Goal: Task Accomplishment & Management: Manage account settings

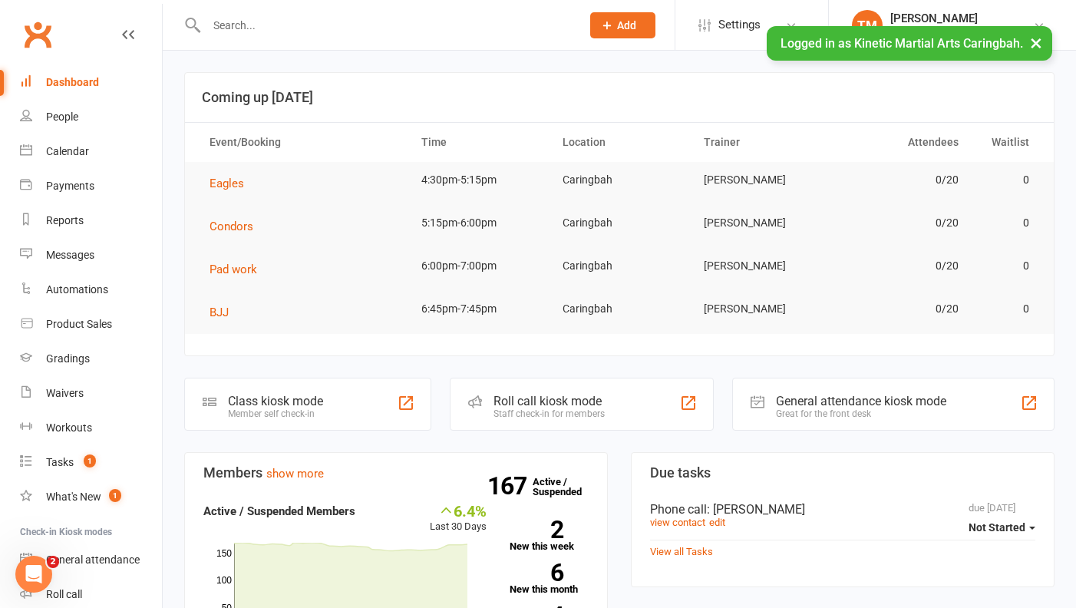
click at [375, 27] on input "text" at bounding box center [386, 25] width 368 height 21
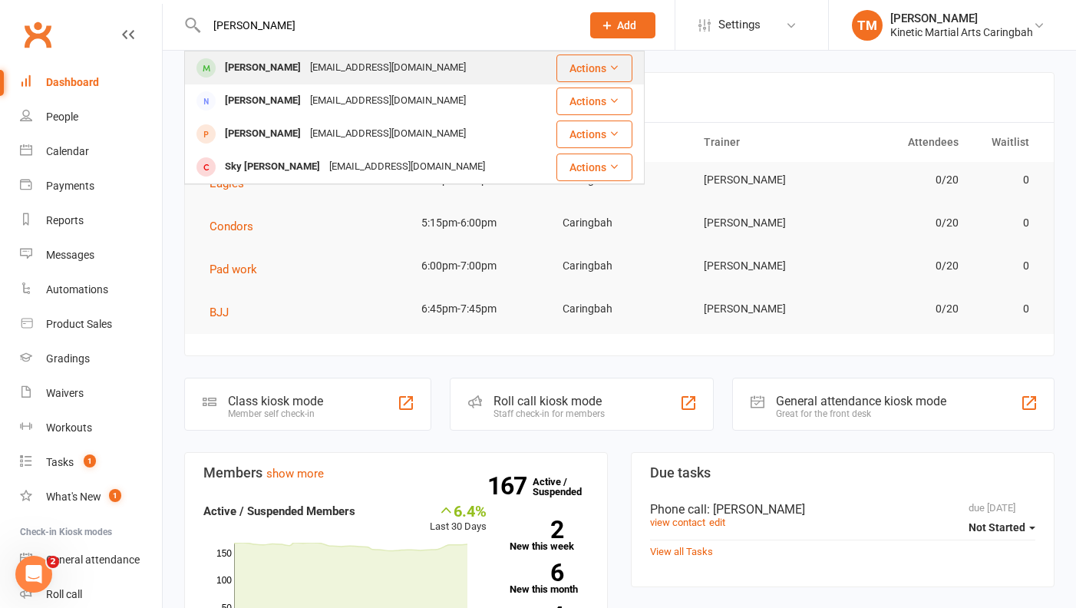
type input "[PERSON_NAME]"
click at [322, 68] on div "[EMAIL_ADDRESS][DOMAIN_NAME]" at bounding box center [387, 68] width 165 height 22
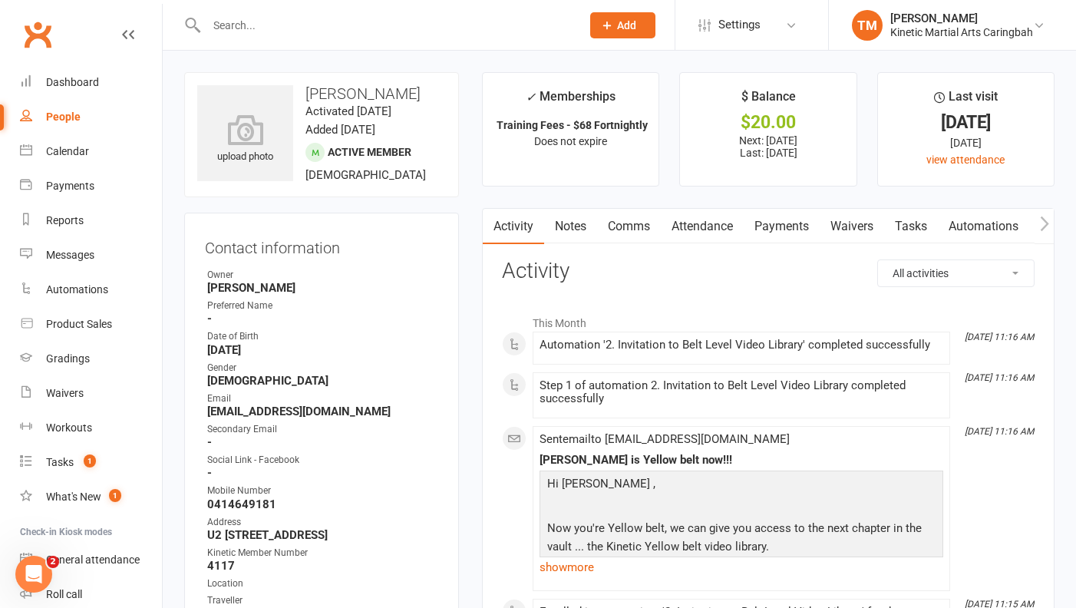
click at [792, 232] on link "Payments" at bounding box center [782, 226] width 76 height 35
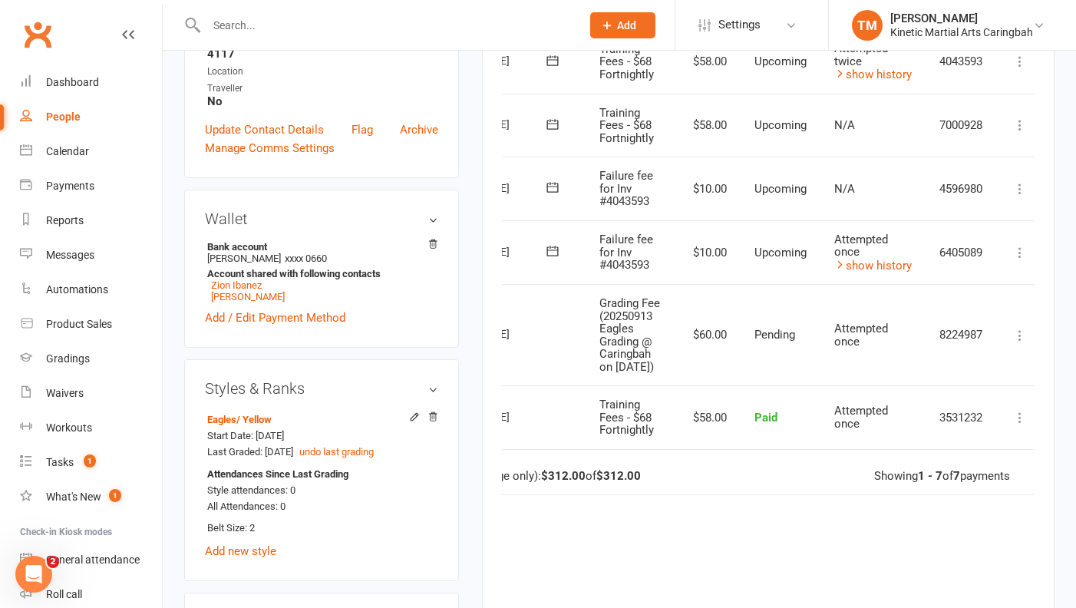
scroll to position [0, 98]
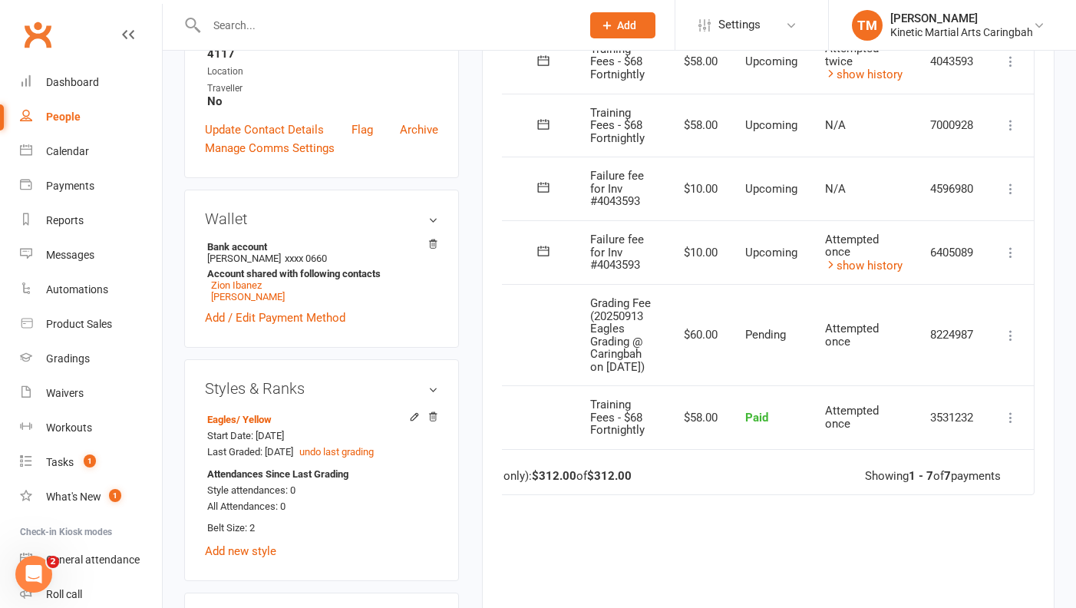
click at [1013, 183] on icon at bounding box center [1010, 188] width 15 height 15
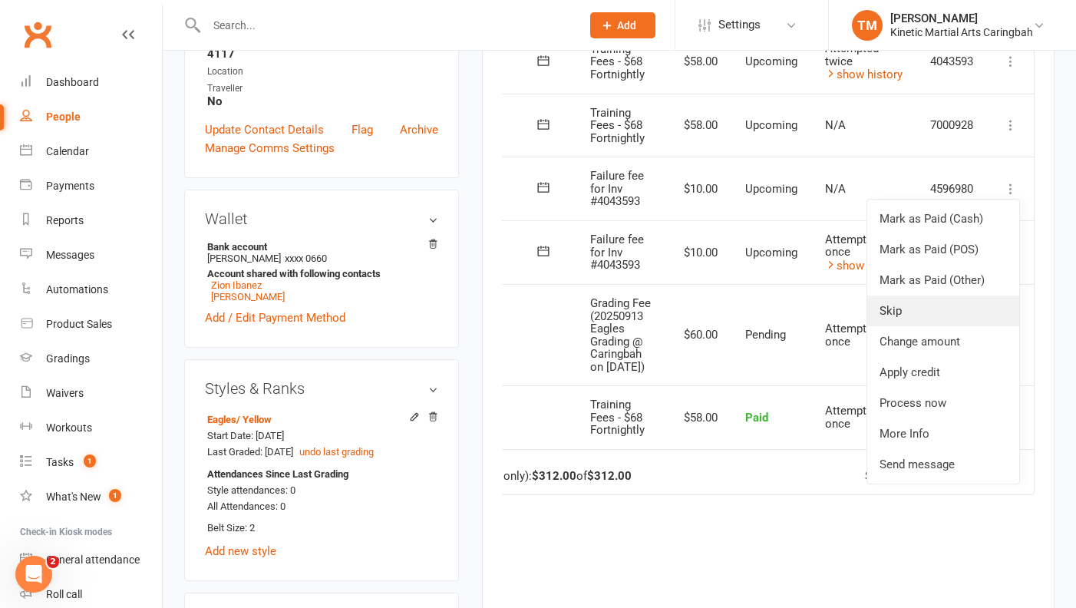
click at [945, 304] on link "Skip" at bounding box center [943, 310] width 152 height 31
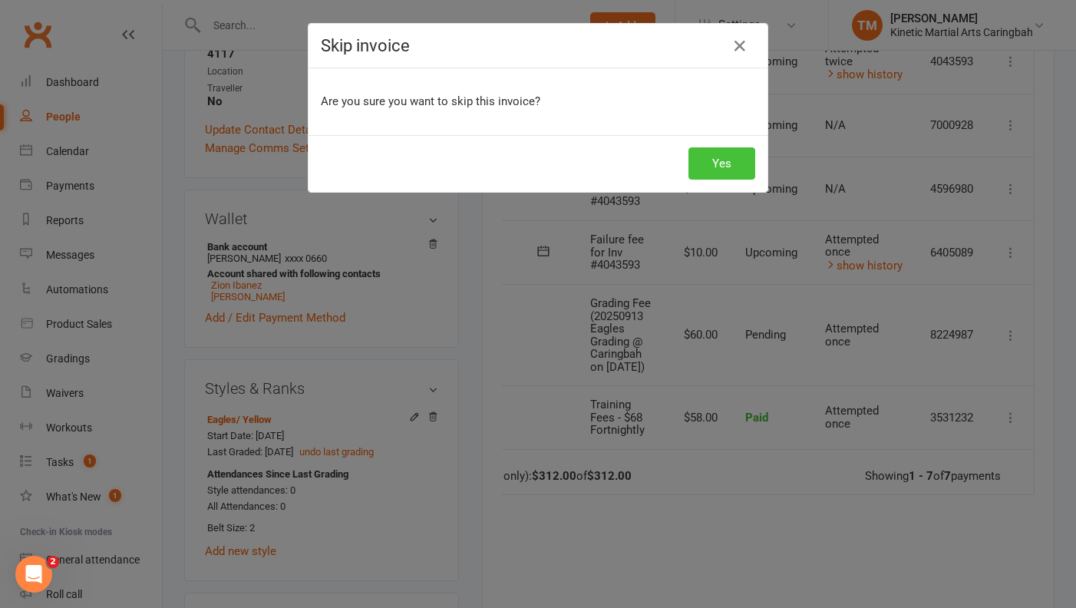
click at [738, 161] on button "Yes" at bounding box center [721, 163] width 67 height 32
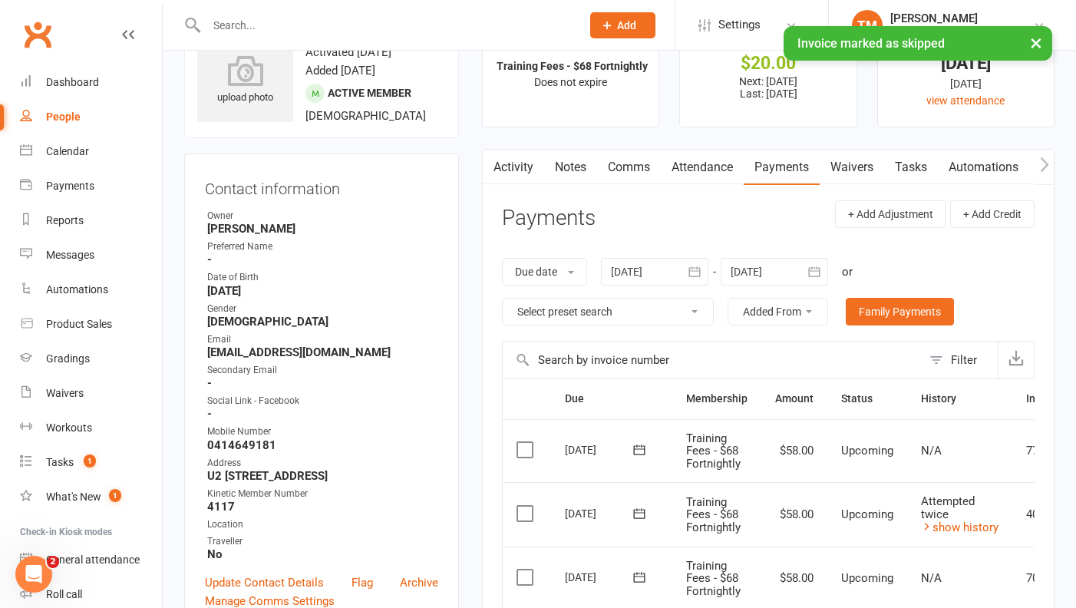
scroll to position [0, 0]
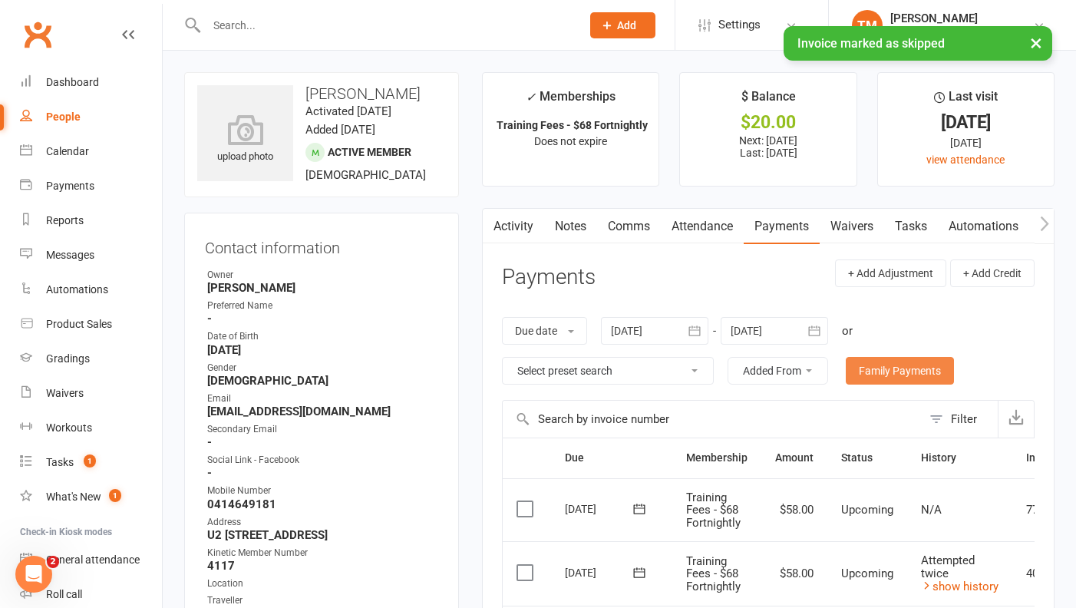
click at [850, 375] on link "Family Payments" at bounding box center [900, 371] width 108 height 28
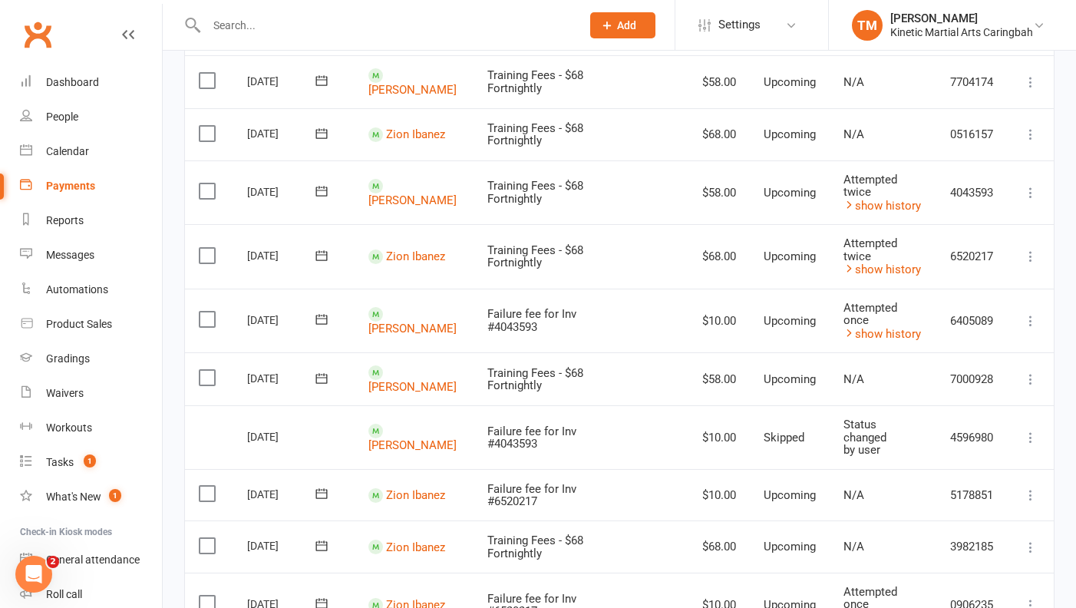
scroll to position [190, 0]
click at [392, 205] on link "[PERSON_NAME]" at bounding box center [412, 201] width 88 height 14
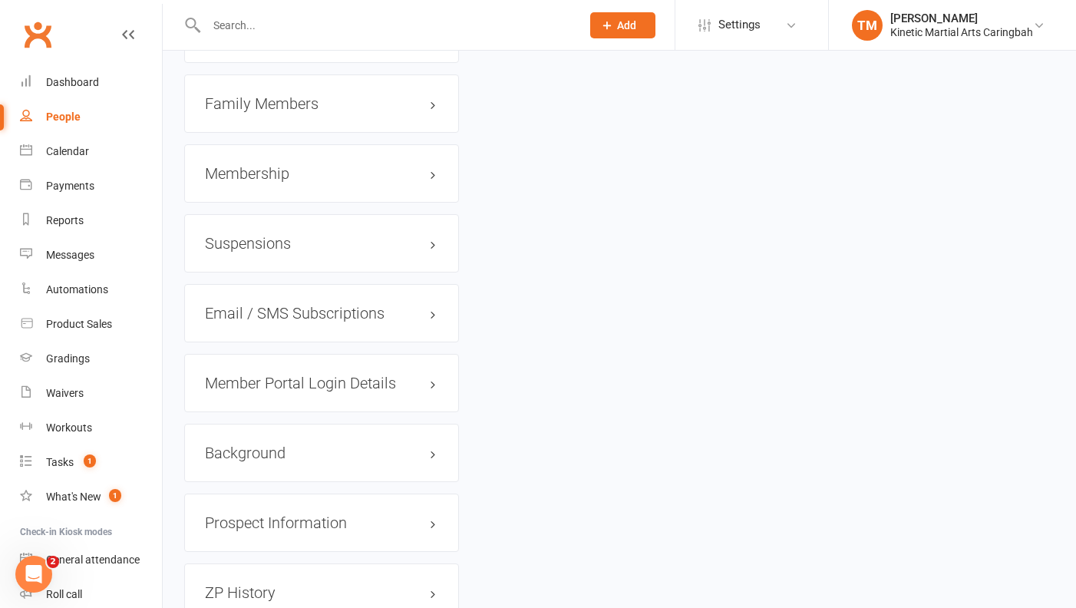
scroll to position [1967, 0]
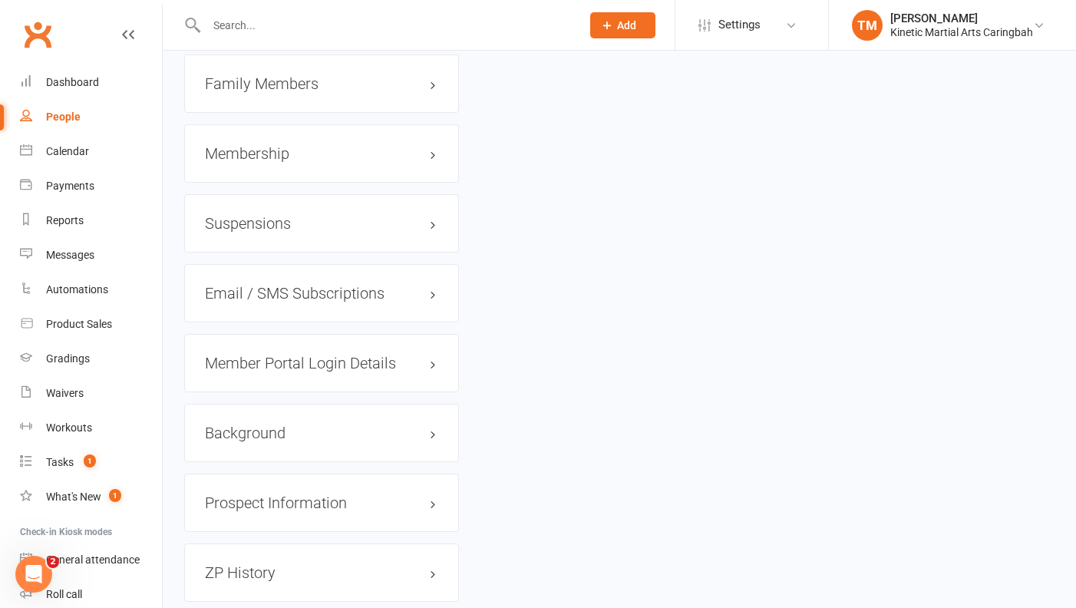
click at [429, 156] on h3 "Membership" at bounding box center [321, 153] width 233 height 17
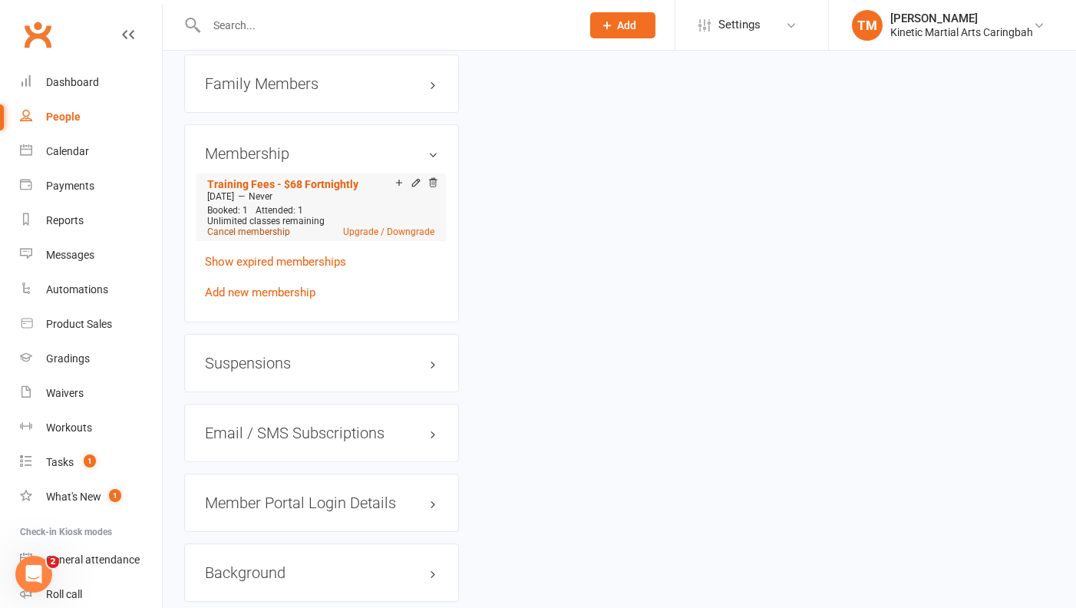
click at [266, 236] on link "Cancel membership" at bounding box center [248, 231] width 83 height 11
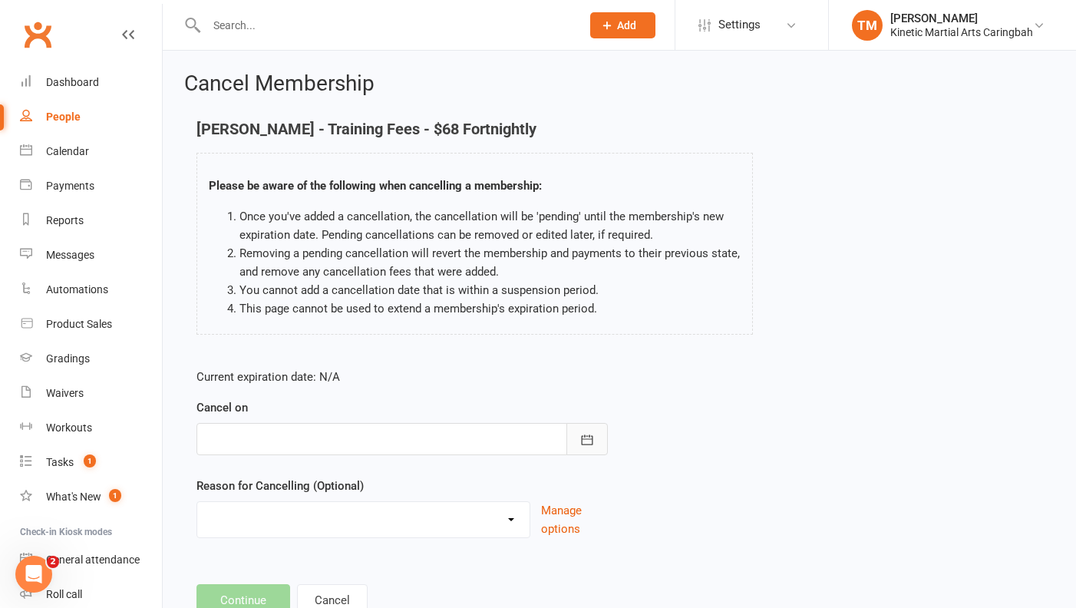
click at [598, 449] on button "button" at bounding box center [586, 439] width 41 height 32
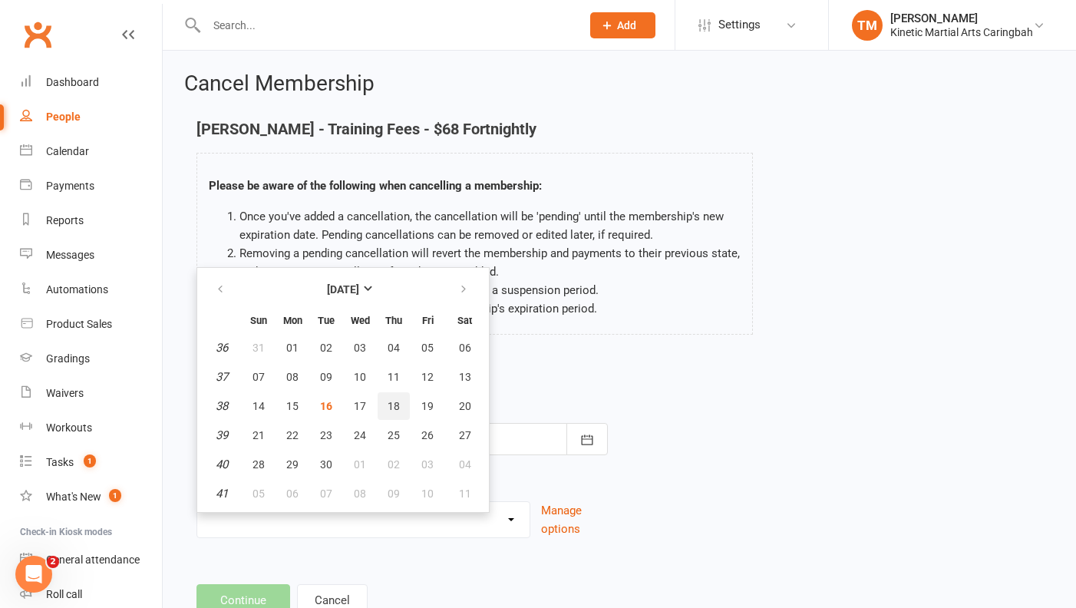
click at [397, 410] on span "18" at bounding box center [393, 406] width 12 height 12
type input "[DATE]"
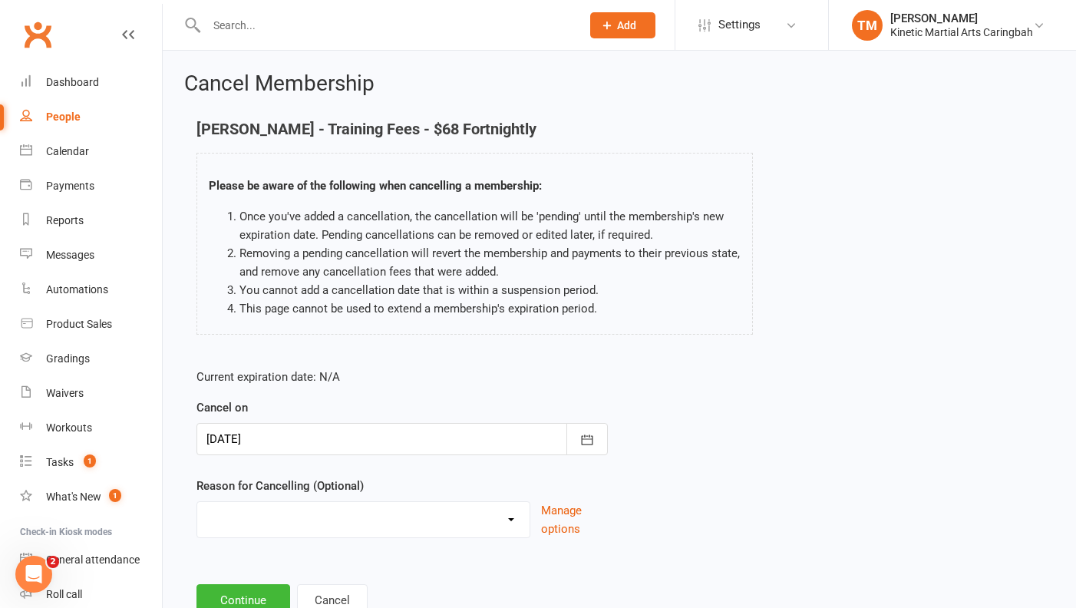
scroll to position [55, 0]
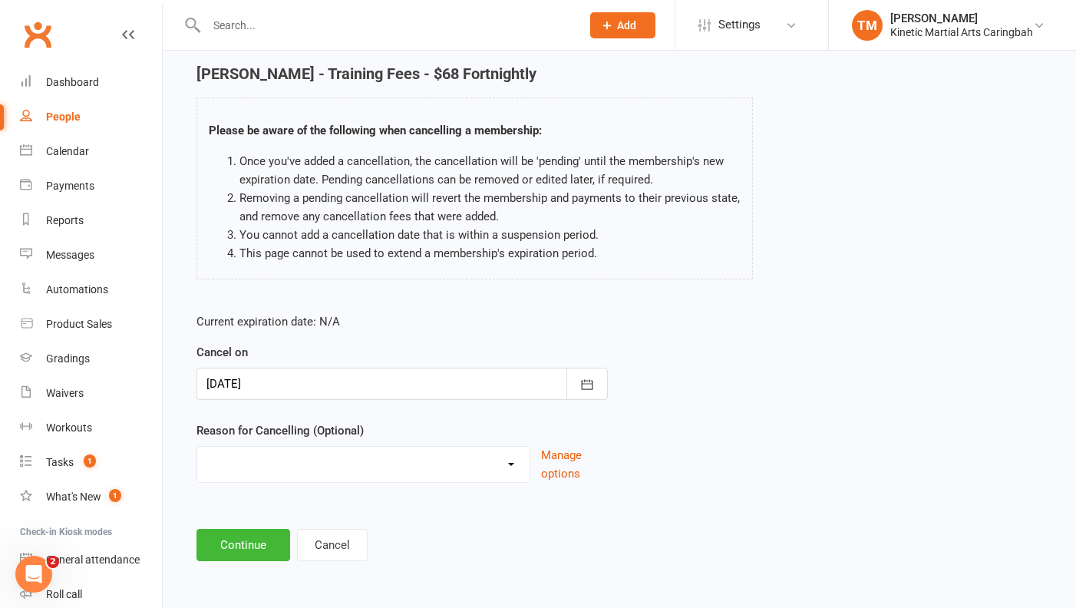
click at [483, 463] on select "Admin Bored of classes Event Paid For Holiday Injury Kinetic Transfer Moving aw…" at bounding box center [363, 462] width 332 height 31
select select "1"
click at [197, 447] on select "Admin Bored of classes Event Paid For Holiday Injury Kinetic Transfer Moving aw…" at bounding box center [363, 462] width 332 height 31
click at [252, 536] on button "Continue" at bounding box center [243, 545] width 94 height 32
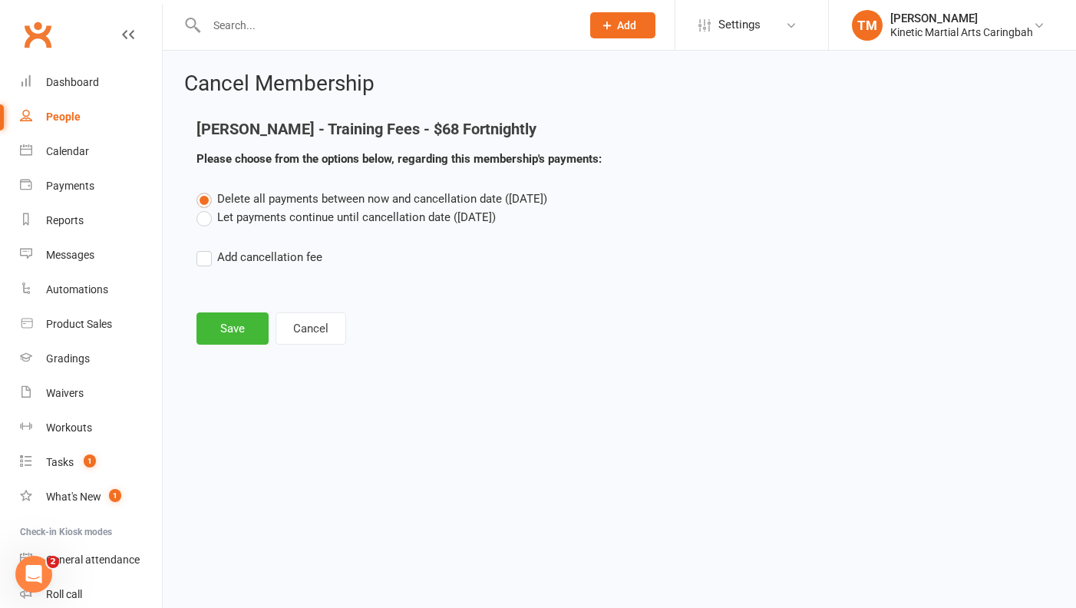
scroll to position [0, 0]
click at [213, 217] on label "Let payments continue until cancellation date ([DATE])" at bounding box center [345, 217] width 299 height 18
click at [206, 208] on input "Let payments continue until cancellation date ([DATE])" at bounding box center [201, 208] width 10 height 0
click at [231, 323] on button "Save" at bounding box center [232, 328] width 72 height 32
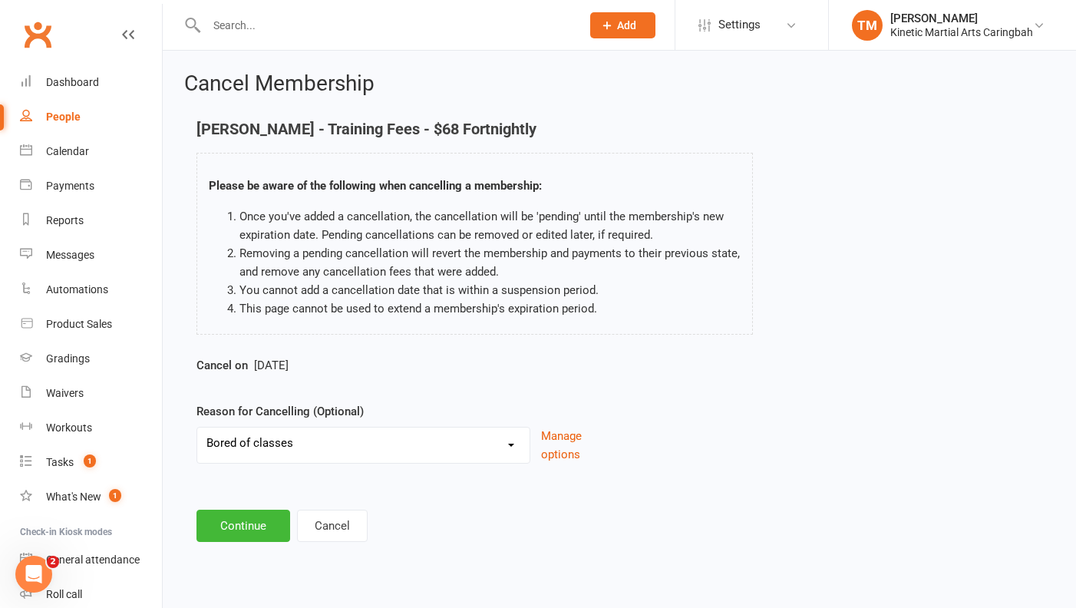
click at [270, 17] on input "text" at bounding box center [386, 25] width 368 height 21
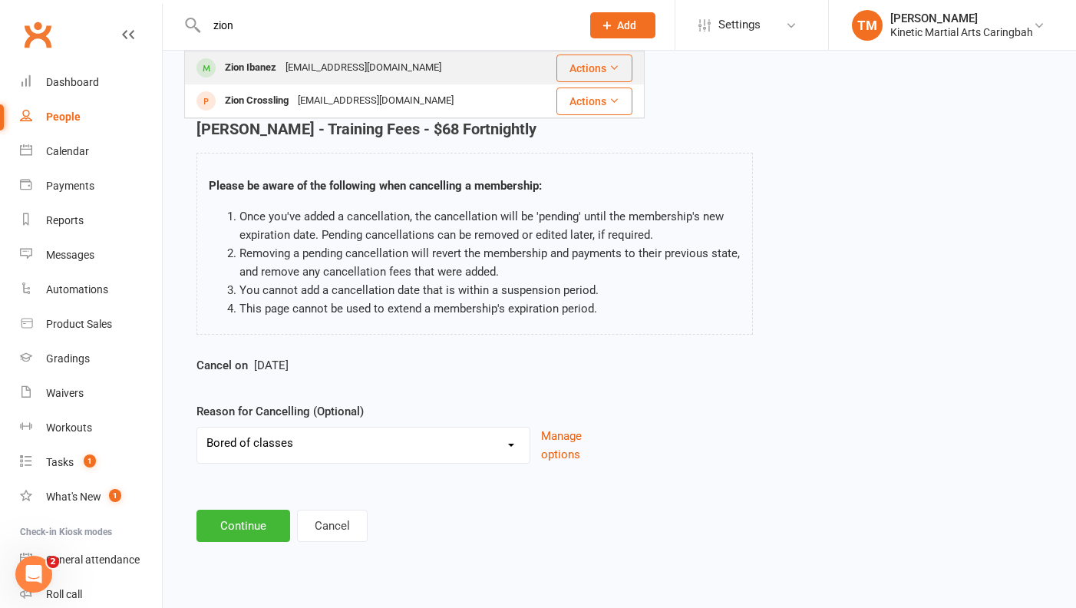
type input "zion"
click at [252, 58] on div "Zion Ibanez" at bounding box center [250, 68] width 61 height 22
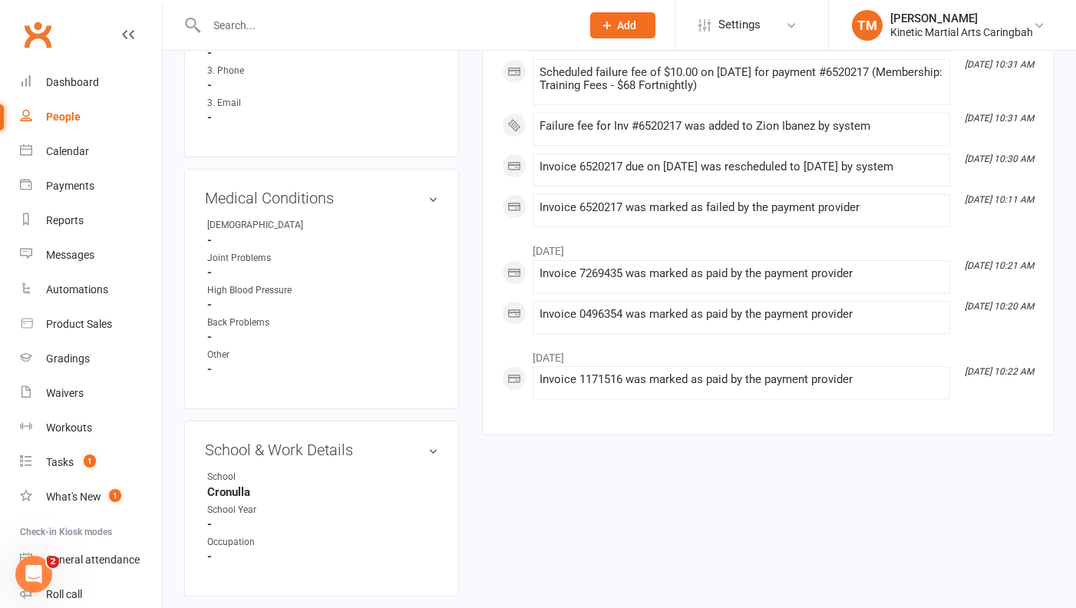
scroll to position [1562, 0]
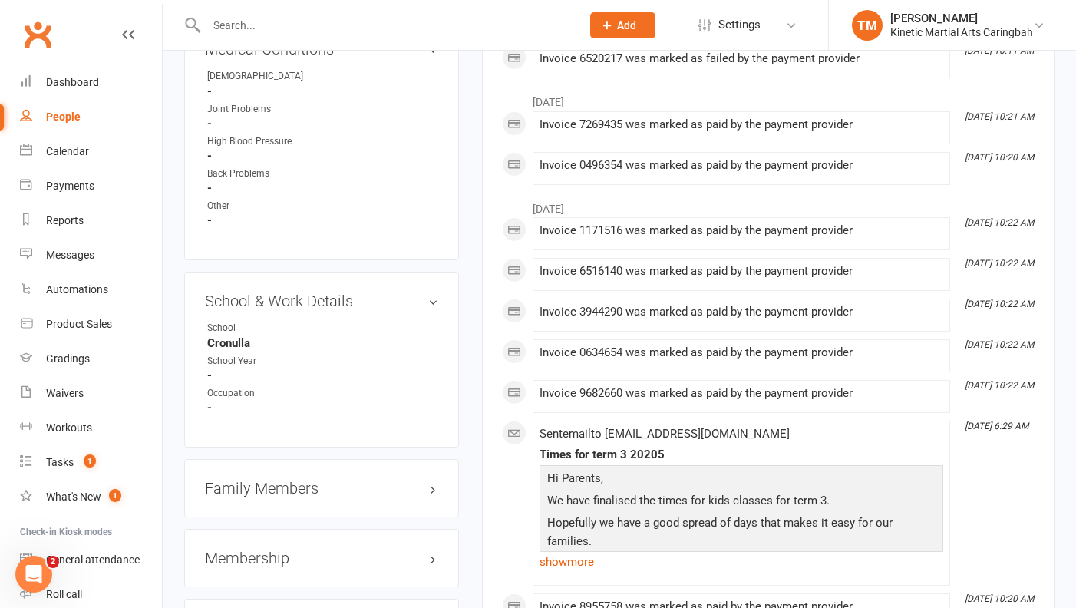
click at [284, 559] on h3 "Membership" at bounding box center [321, 557] width 233 height 17
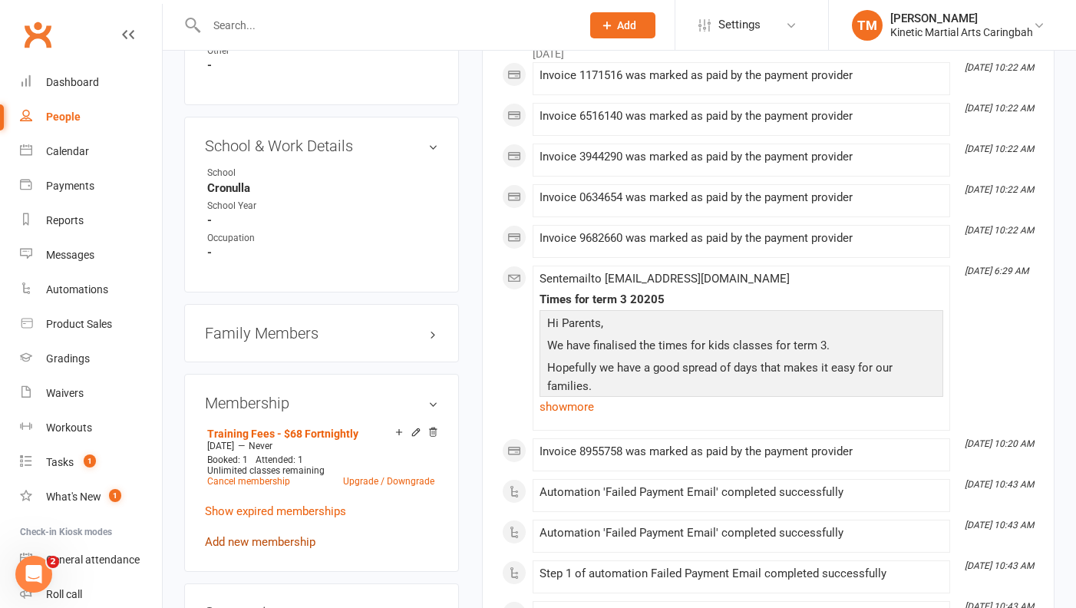
scroll to position [1719, 0]
click at [265, 485] on link "Cancel membership" at bounding box center [248, 479] width 83 height 11
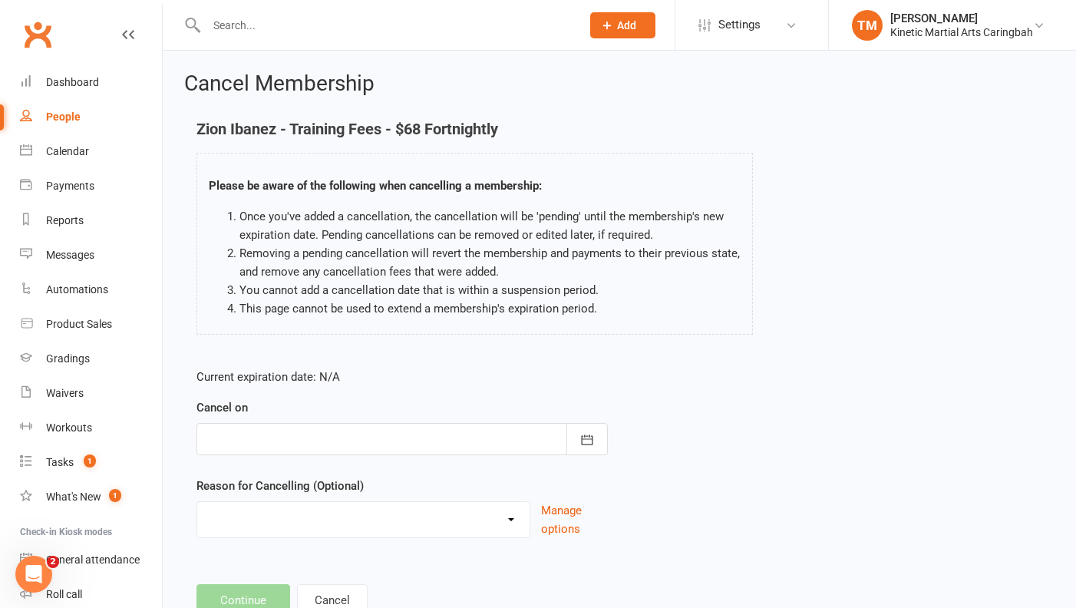
click at [500, 437] on div at bounding box center [401, 439] width 411 height 32
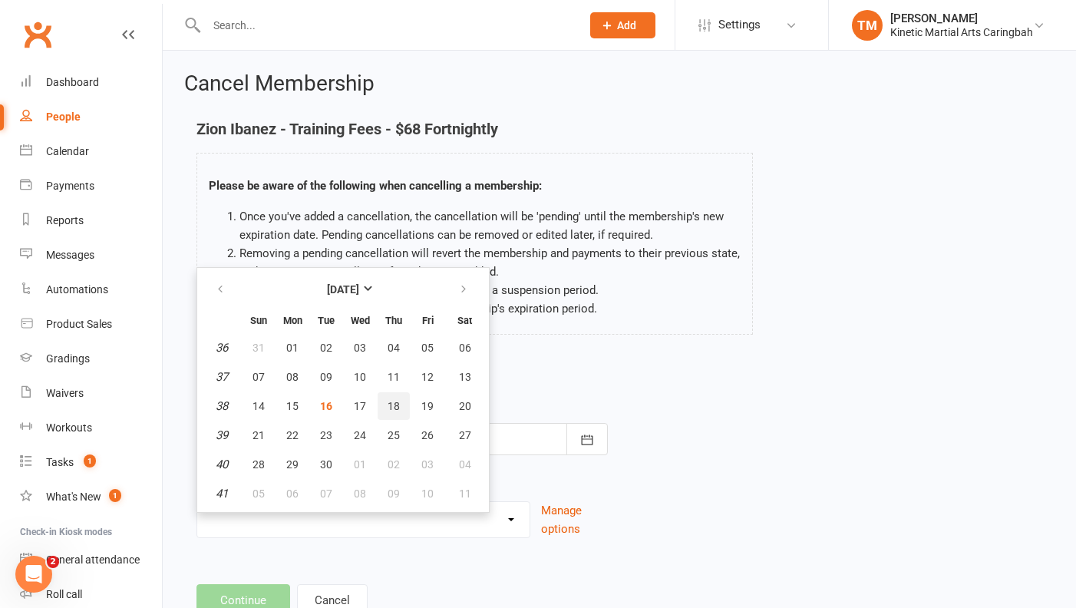
click at [400, 403] on button "18" at bounding box center [394, 406] width 32 height 28
type input "[DATE]"
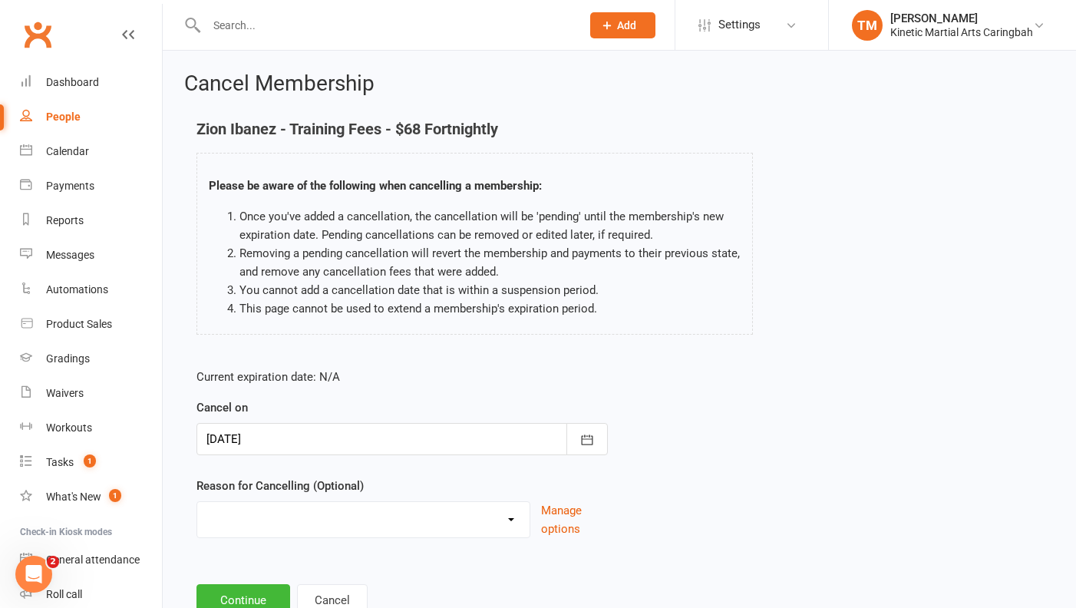
click at [364, 513] on select "Admin Bored of classes Event Paid For Holiday Injury Kinetic Transfer Moving aw…" at bounding box center [363, 517] width 332 height 31
select select "1"
click at [197, 502] on select "Admin Bored of classes Event Paid For Holiday Injury Kinetic Transfer Moving aw…" at bounding box center [363, 517] width 332 height 31
click at [262, 591] on button "Continue" at bounding box center [243, 600] width 94 height 32
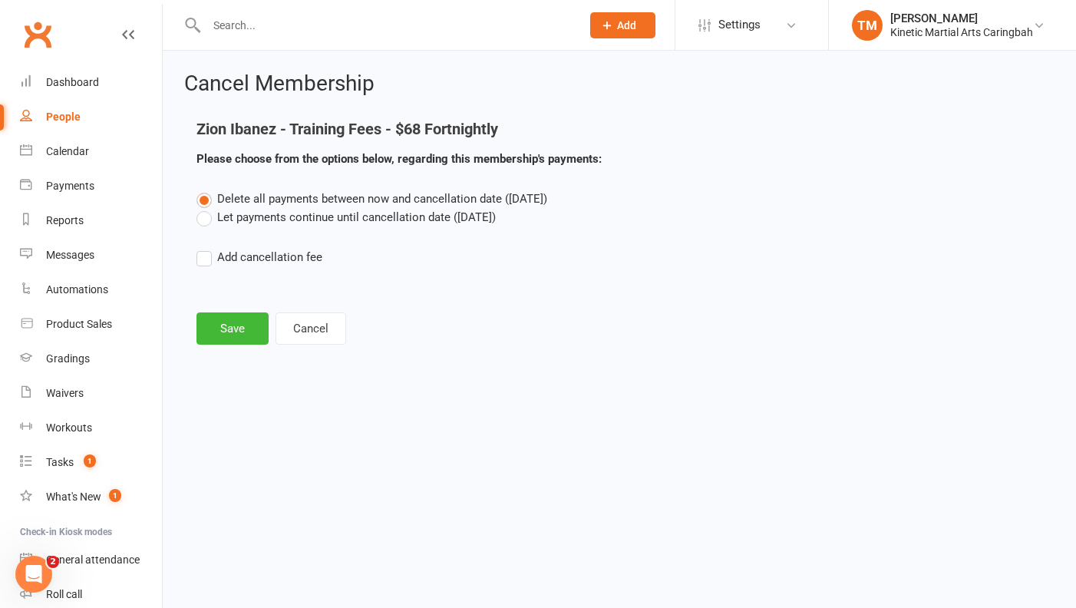
click at [229, 219] on label "Let payments continue until cancellation date ([DATE])" at bounding box center [345, 217] width 299 height 18
click at [206, 208] on input "Let payments continue until cancellation date ([DATE])" at bounding box center [201, 208] width 10 height 0
click at [228, 319] on button "Save" at bounding box center [232, 328] width 72 height 32
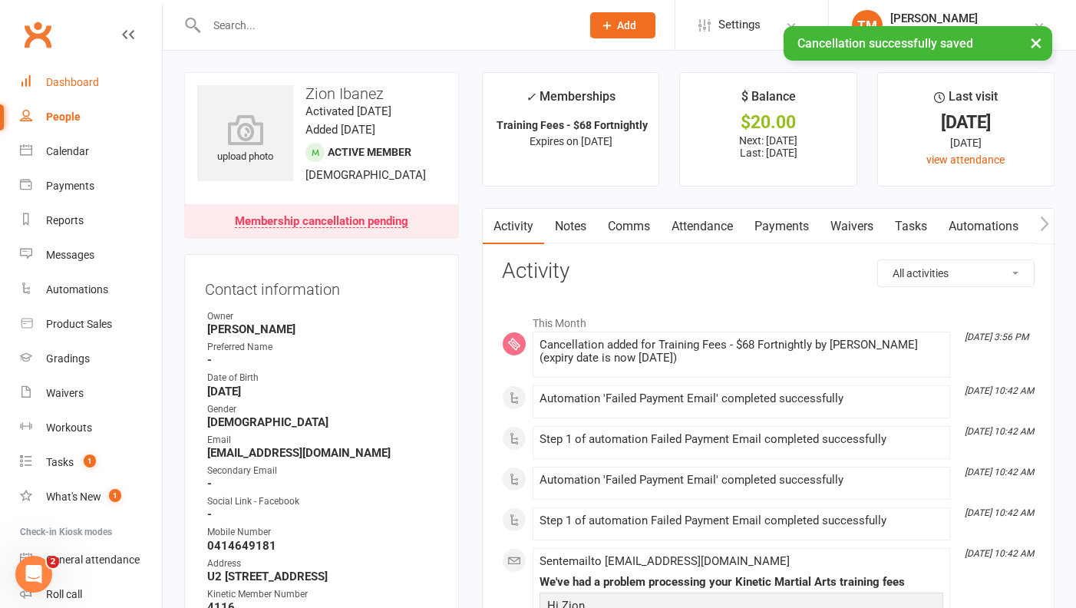
click at [87, 78] on div "Dashboard" at bounding box center [72, 82] width 53 height 12
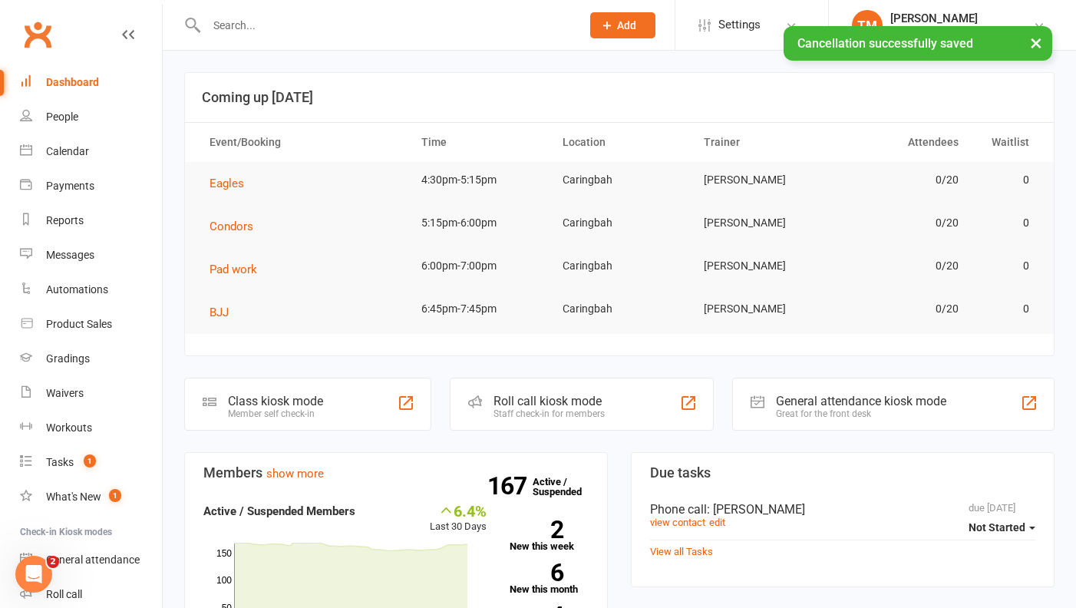
click at [328, 26] on div "× Cancellation successfully saved" at bounding box center [528, 26] width 1056 height 0
click at [323, 23] on input "text" at bounding box center [386, 25] width 368 height 21
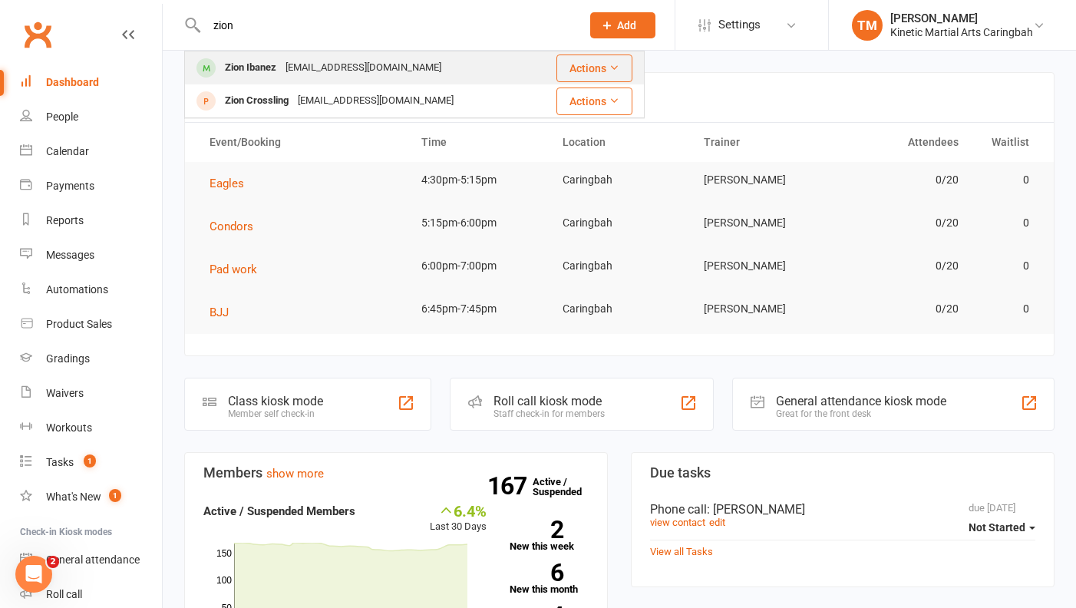
type input "zion"
click at [266, 71] on div "Zion Ibanez" at bounding box center [250, 68] width 61 height 22
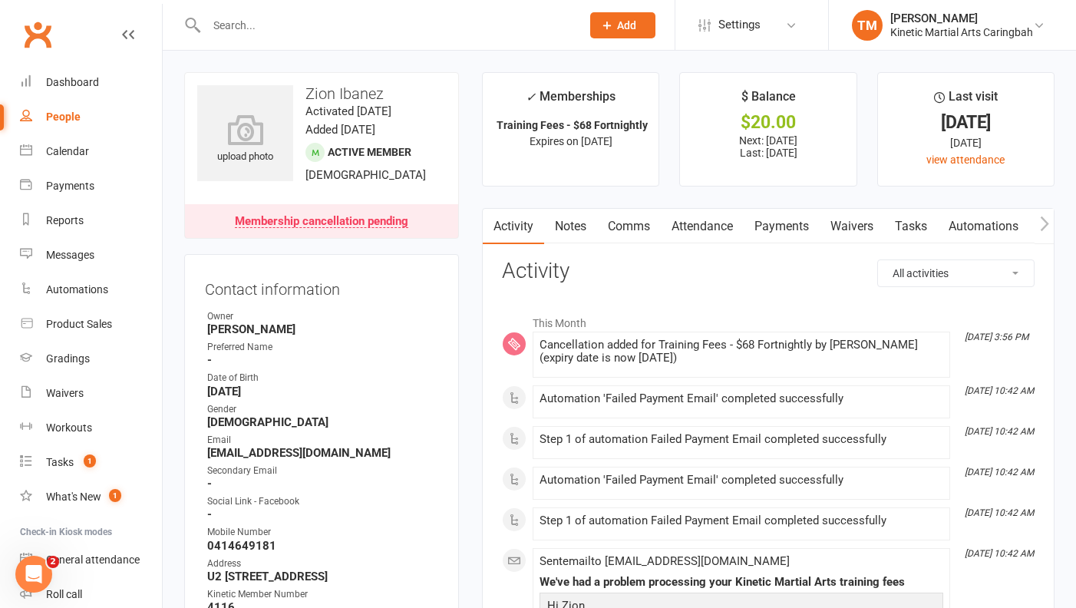
click at [782, 227] on link "Payments" at bounding box center [782, 226] width 76 height 35
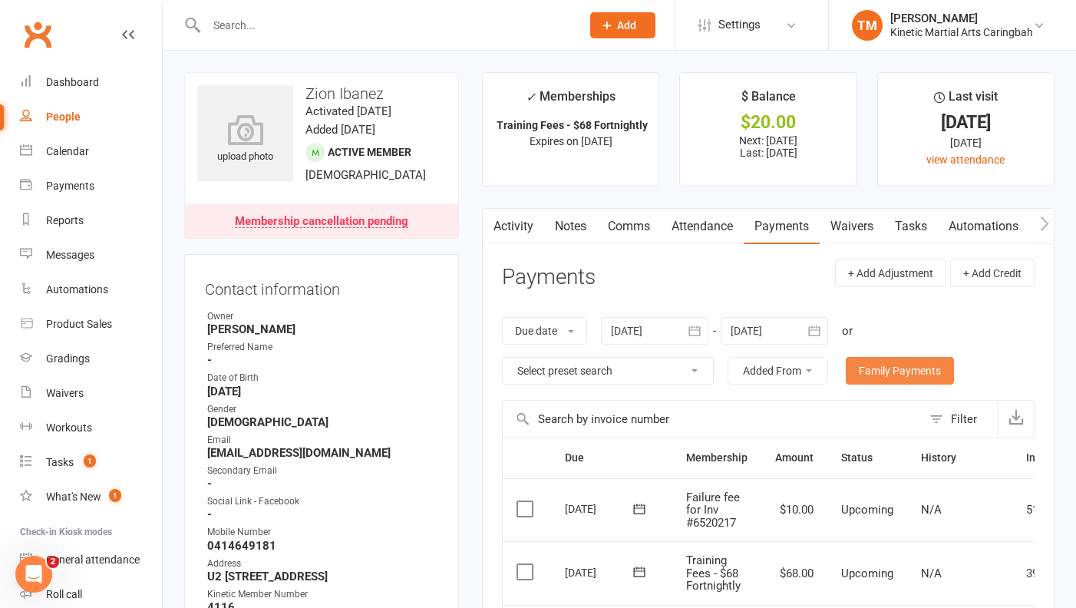
click at [882, 362] on link "Family Payments" at bounding box center [900, 371] width 108 height 28
